Goal: Transaction & Acquisition: Purchase product/service

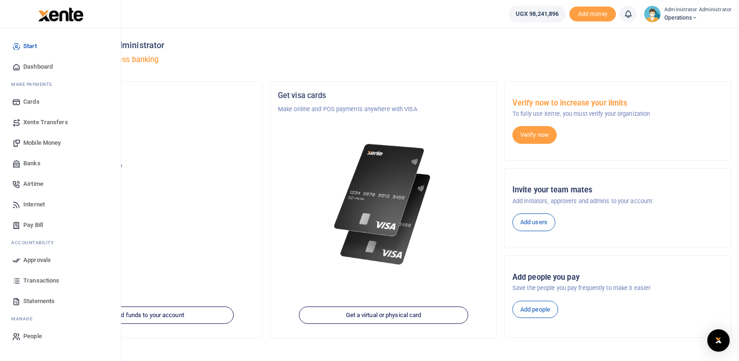
click at [42, 280] on span "Transactions" at bounding box center [41, 280] width 36 height 9
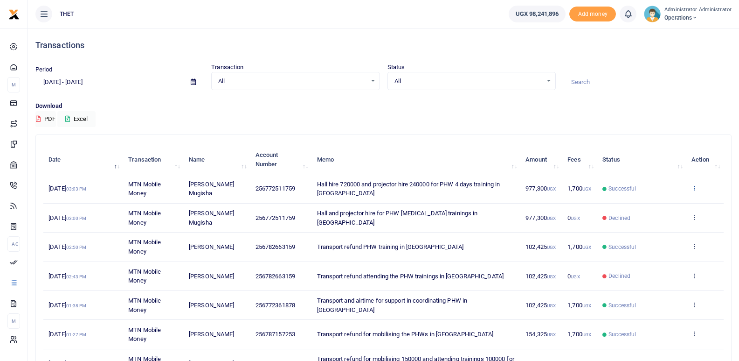
click at [696, 187] on icon at bounding box center [695, 187] width 6 height 7
click at [660, 202] on link "View details" at bounding box center [661, 203] width 74 height 13
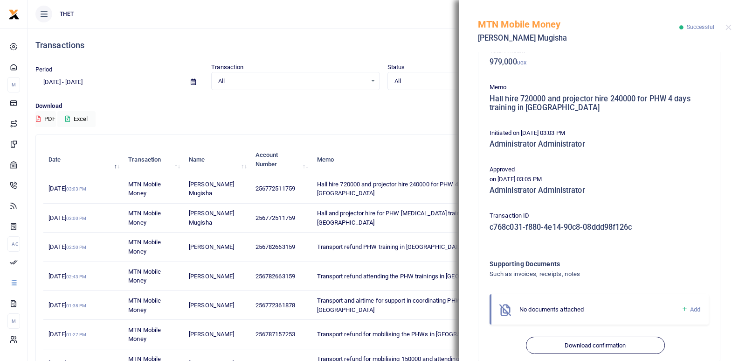
scroll to position [181, 0]
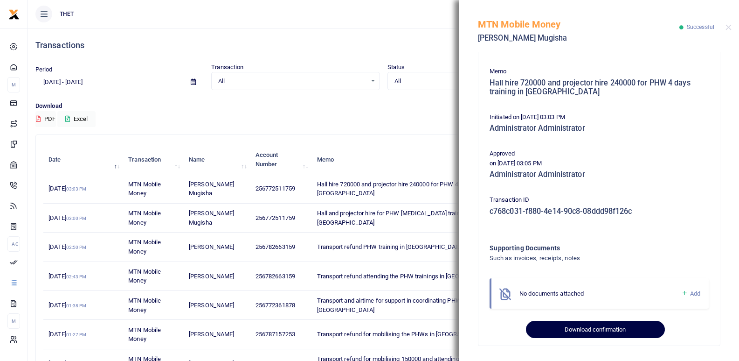
click at [582, 331] on button "Download confirmation" at bounding box center [595, 329] width 139 height 18
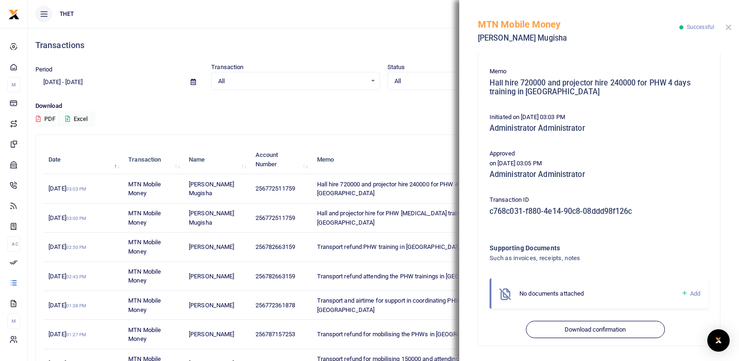
click at [730, 26] on button "Close" at bounding box center [729, 27] width 6 height 6
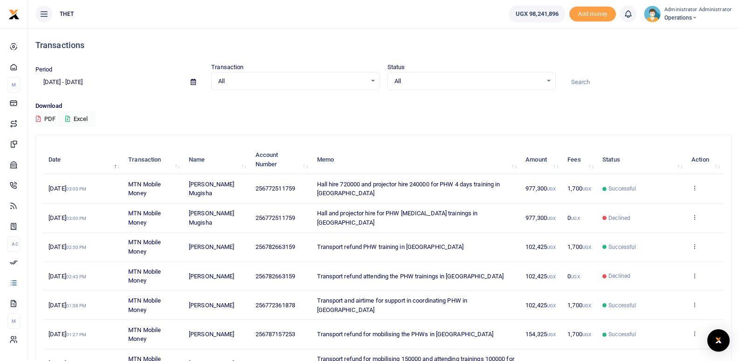
click at [650, 15] on img at bounding box center [652, 14] width 17 height 17
click at [690, 68] on link "Logout" at bounding box center [692, 68] width 74 height 13
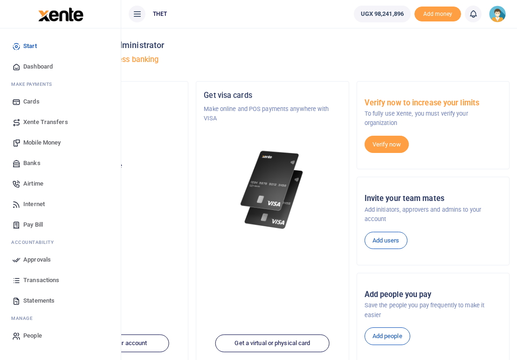
click at [42, 139] on span "Mobile Money" at bounding box center [41, 142] width 37 height 9
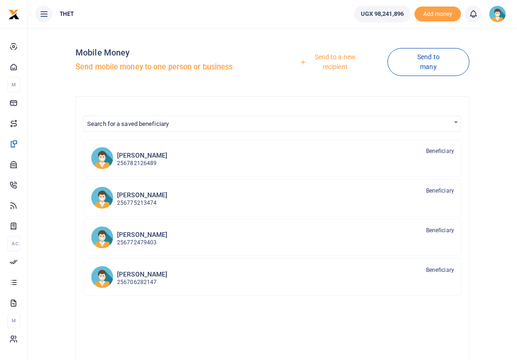
click at [332, 59] on link "Send to a new recipient" at bounding box center [331, 62] width 111 height 27
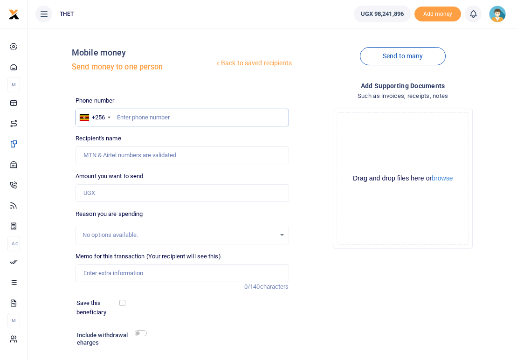
click at [123, 117] on input "text" at bounding box center [182, 118] width 213 height 18
click at [116, 191] on input "Amount you want to send" at bounding box center [182, 193] width 213 height 18
click at [260, 64] on link "Back to saved recipients" at bounding box center [253, 63] width 79 height 17
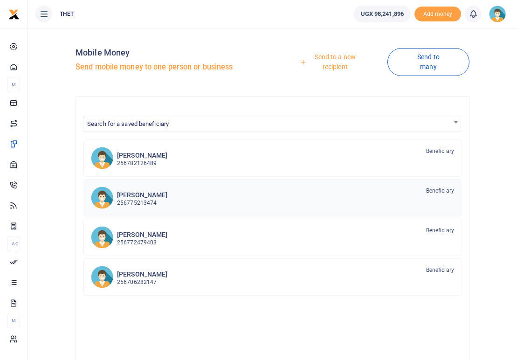
click at [141, 204] on p "256775213474" at bounding box center [142, 203] width 50 height 9
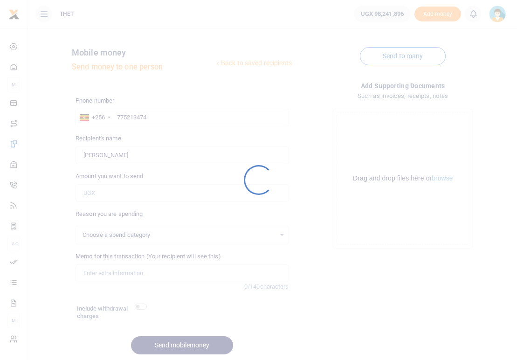
select select
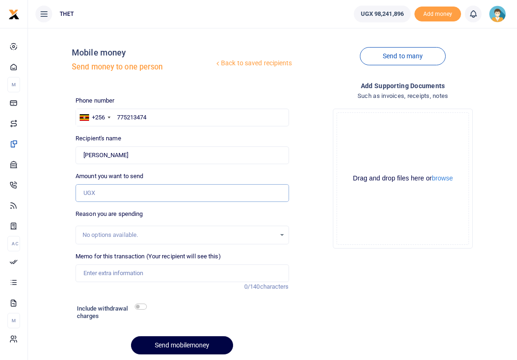
click at [104, 192] on input "Amount you want to send" at bounding box center [182, 193] width 213 height 18
type input "497,226"
click at [313, 216] on div "Drop your files here Drag and drop files here or browse Powered by Uppy" at bounding box center [403, 178] width 213 height 155
click at [144, 309] on input "checkbox" at bounding box center [141, 307] width 12 height 6
checkbox input "true"
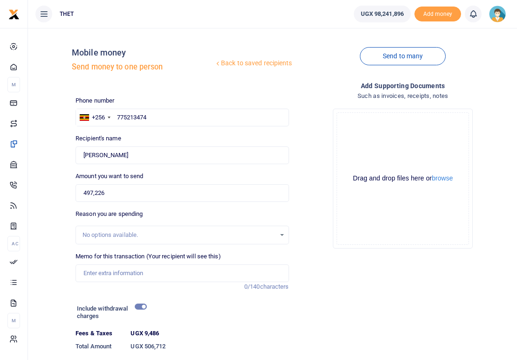
click at [498, 17] on img at bounding box center [497, 14] width 17 height 17
click at [472, 66] on link "Logout" at bounding box center [473, 68] width 74 height 13
